Goal: Transaction & Acquisition: Purchase product/service

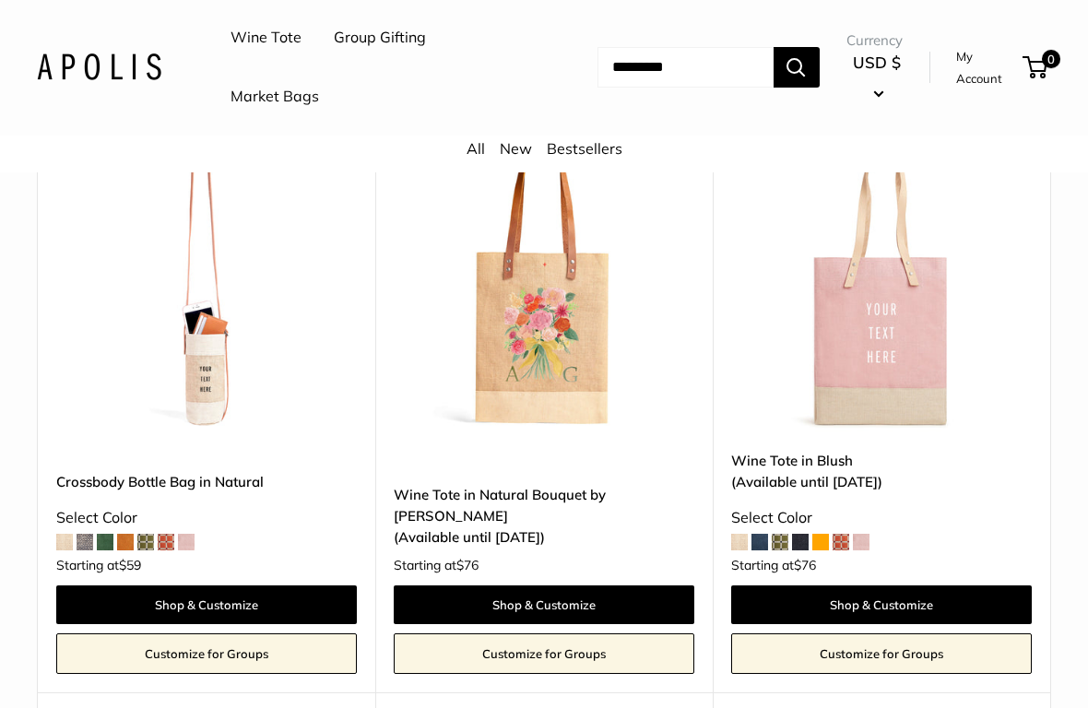
scroll to position [908, 0]
click at [202, 378] on img at bounding box center [206, 281] width 300 height 300
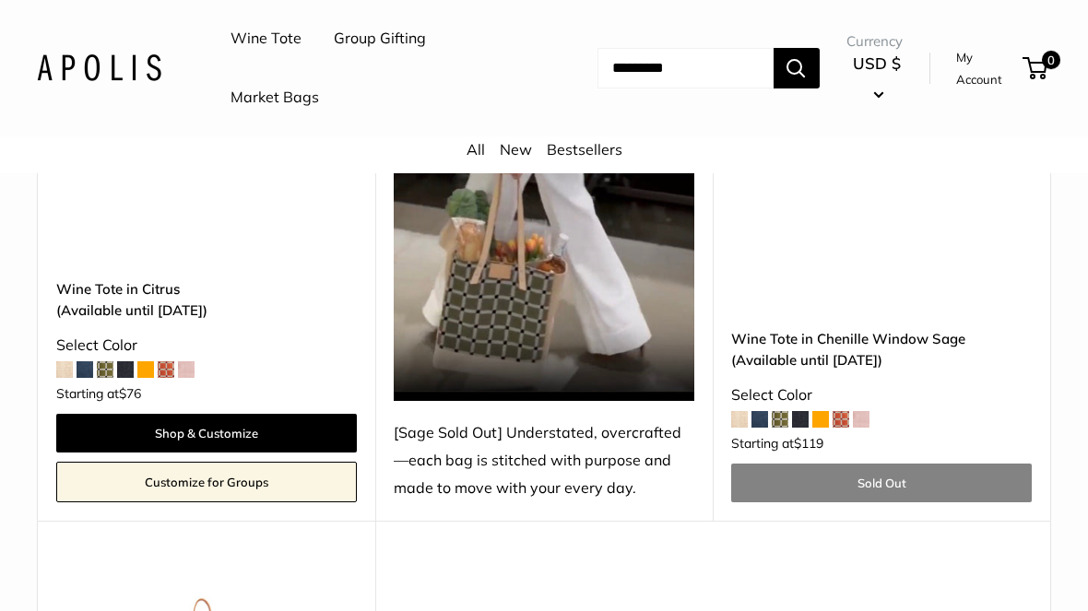
scroll to position [3625, 0]
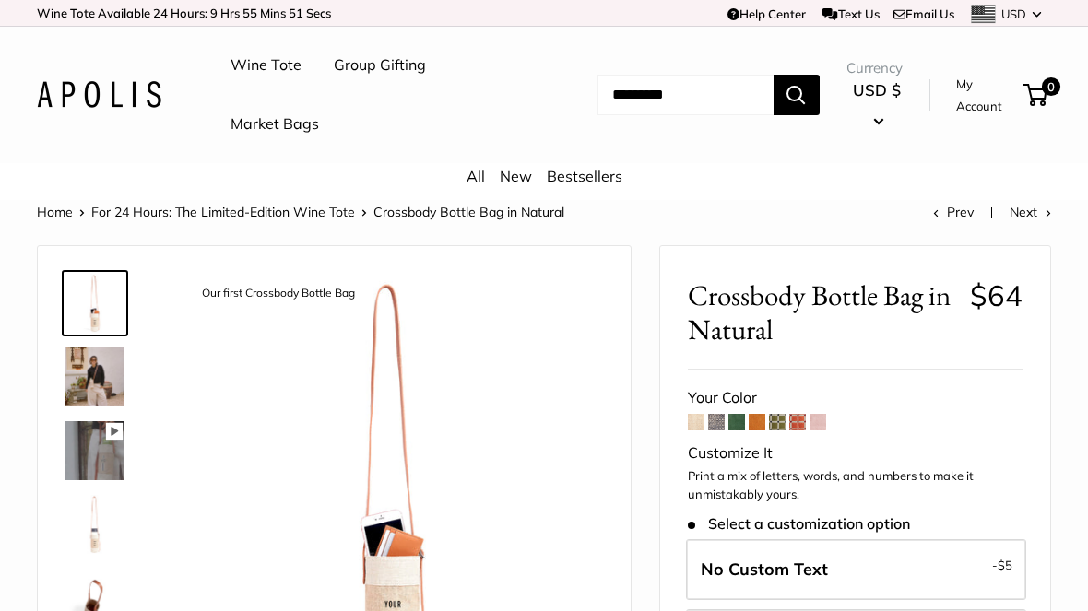
click at [84, 377] on img at bounding box center [94, 376] width 59 height 59
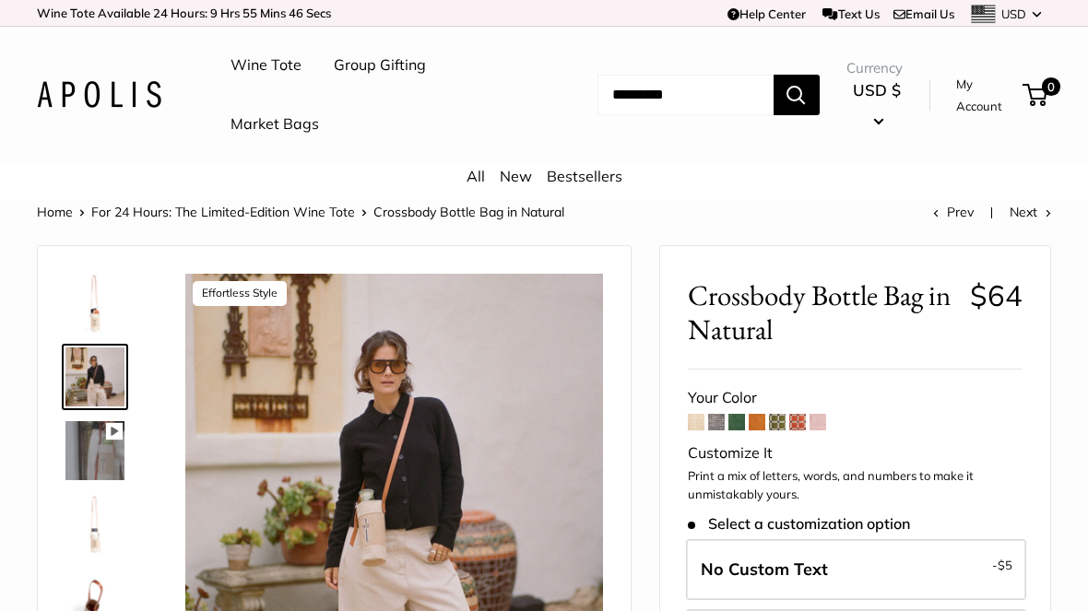
click at [89, 451] on img at bounding box center [94, 450] width 59 height 59
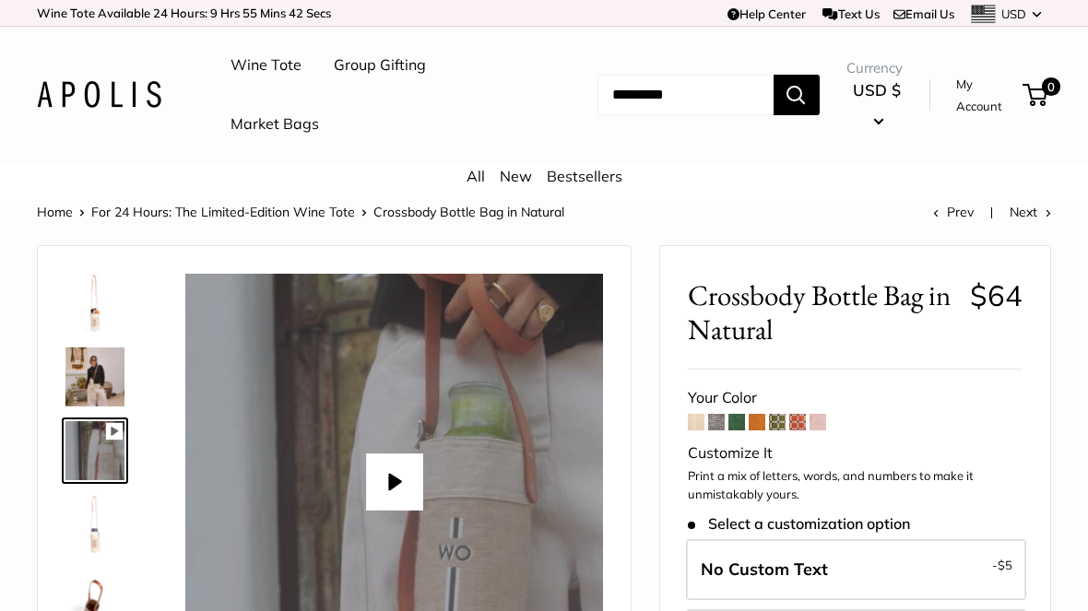
click at [100, 299] on img at bounding box center [94, 303] width 59 height 59
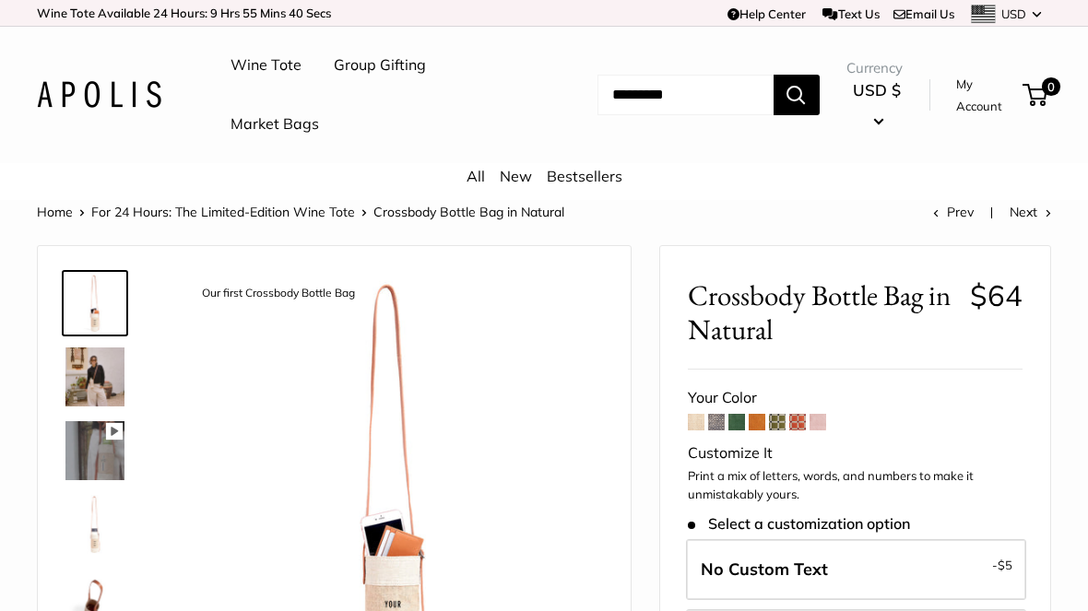
click at [93, 450] on img at bounding box center [94, 450] width 59 height 59
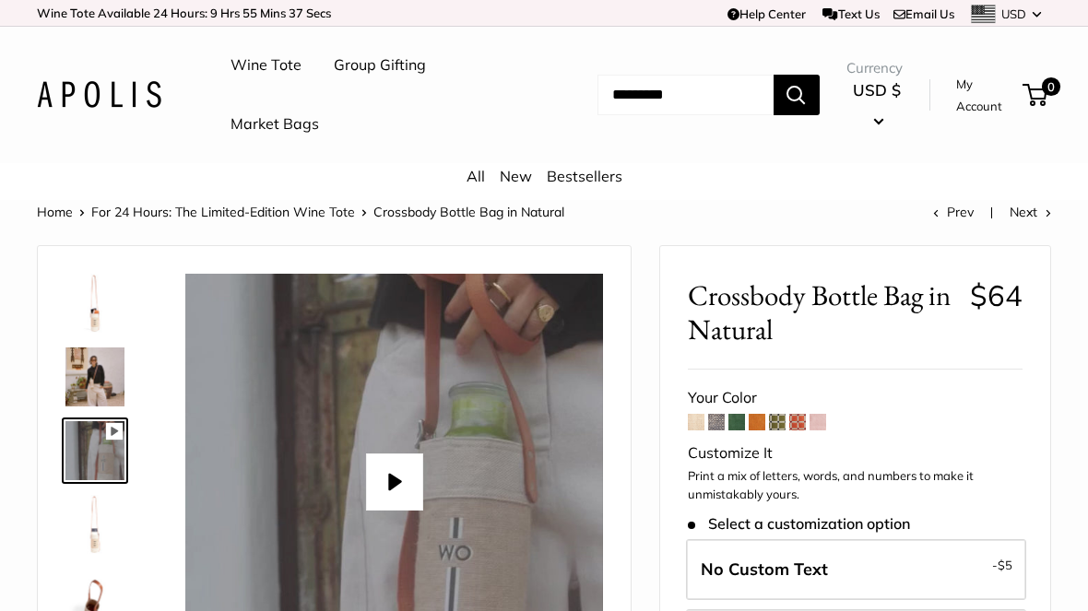
click at [394, 476] on button "Play" at bounding box center [393, 481] width 57 height 57
type input "*"
